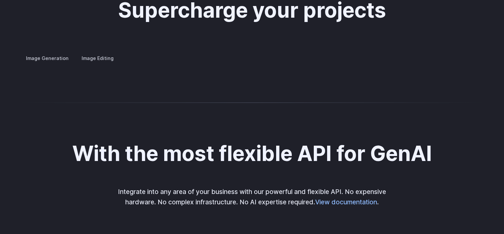
click at [0, 0] on p "Generate fun, unique images without photo editing or graphic design tools." at bounding box center [0, 0] width 0 height 0
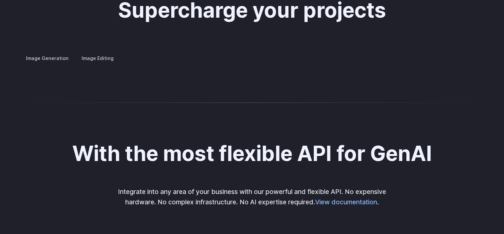
click at [0, 0] on p "Generate fun, unique images without photo editing or graphic design tools." at bounding box center [0, 0] width 0 height 0
click at [0, 0] on summary "Architecture" at bounding box center [0, 0] width 0 height 0
click at [0, 0] on summary "Product design" at bounding box center [0, 0] width 0 height 0
click at [0, 0] on summary "Personalized assets" at bounding box center [0, 0] width 0 height 0
click at [106, 52] on label "Image Editing" at bounding box center [97, 58] width 43 height 12
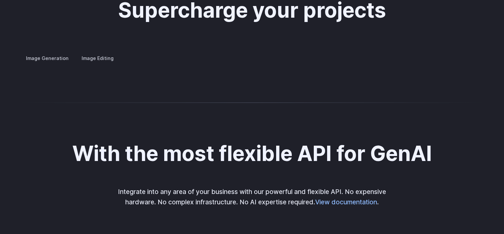
click at [0, 0] on details "Inpainting Fill in missing or damaged parts of images seamlessly, restoring the…" at bounding box center [0, 0] width 0 height 0
click at [0, 0] on summary "Inpainting" at bounding box center [0, 0] width 0 height 0
click at [0, 0] on summary "Outpainting" at bounding box center [0, 0] width 0 height 0
click at [0, 0] on summary "Upscaling" at bounding box center [0, 0] width 0 height 0
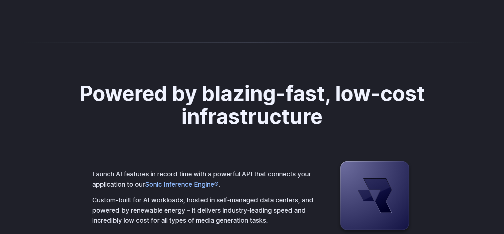
scroll to position [1569, 0]
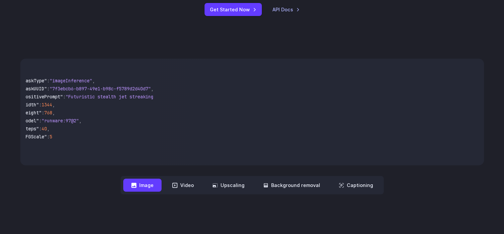
scroll to position [0, 0]
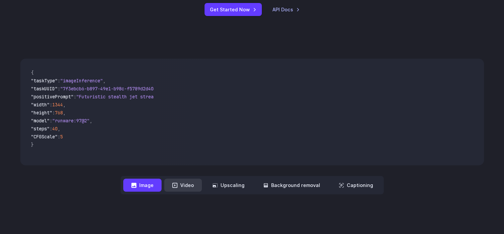
click at [178, 188] on button "Video" at bounding box center [183, 184] width 38 height 13
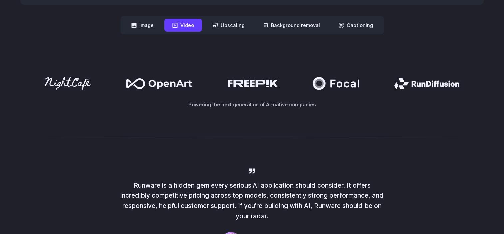
scroll to position [440, 0]
